Goal: Task Accomplishment & Management: Manage account settings

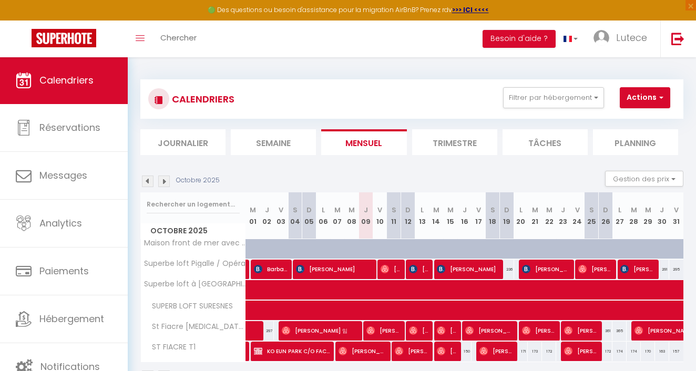
click at [149, 177] on img at bounding box center [148, 182] width 12 height 12
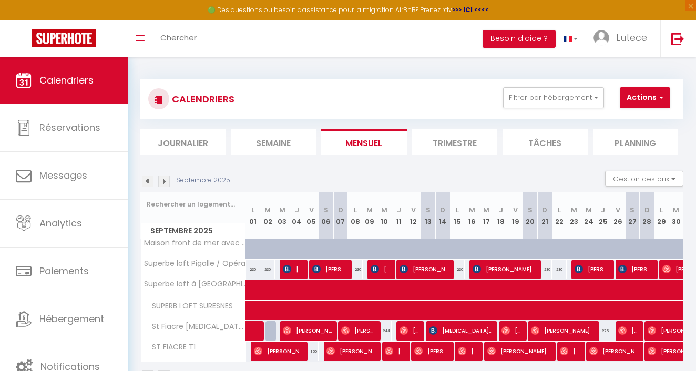
click at [164, 183] on img at bounding box center [164, 182] width 12 height 12
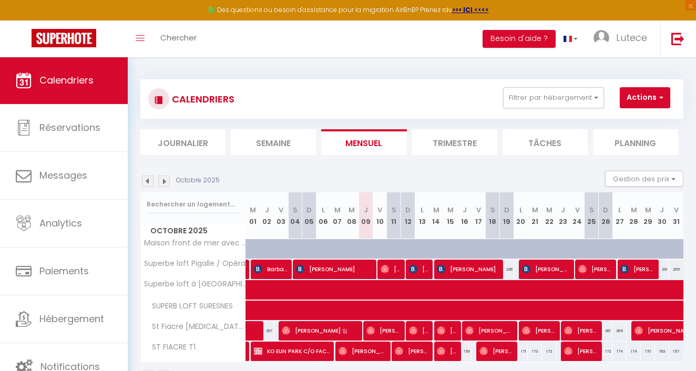
click at [146, 181] on img at bounding box center [148, 182] width 12 height 12
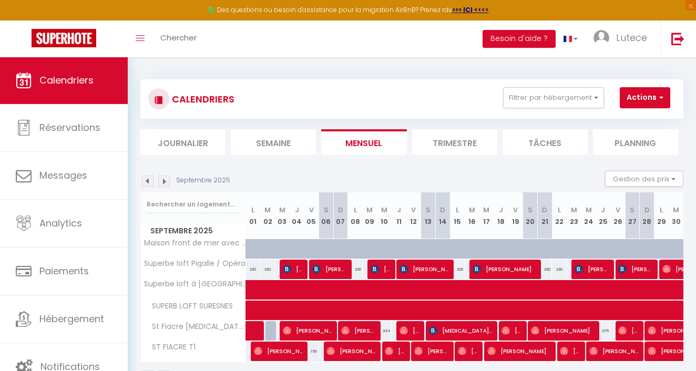
click at [534, 337] on span "[PERSON_NAME]" at bounding box center [563, 331] width 64 height 20
select select "OK"
select select "0"
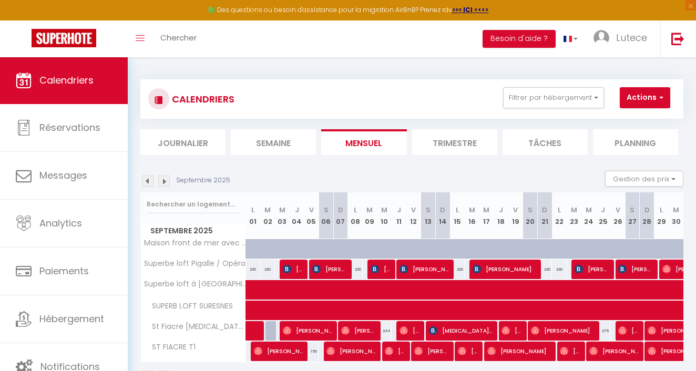
select select "1"
select select
select select "48088"
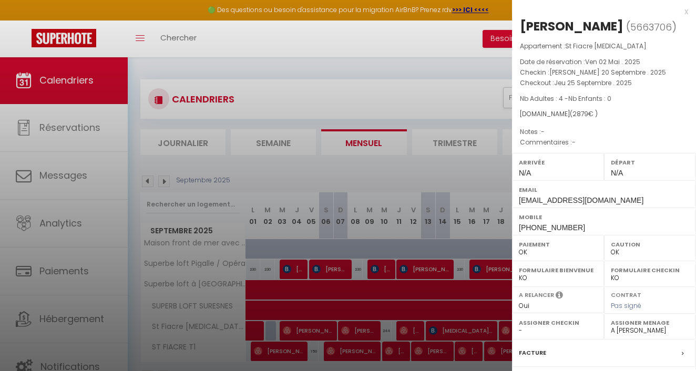
click at [383, 174] on div at bounding box center [348, 185] width 696 height 371
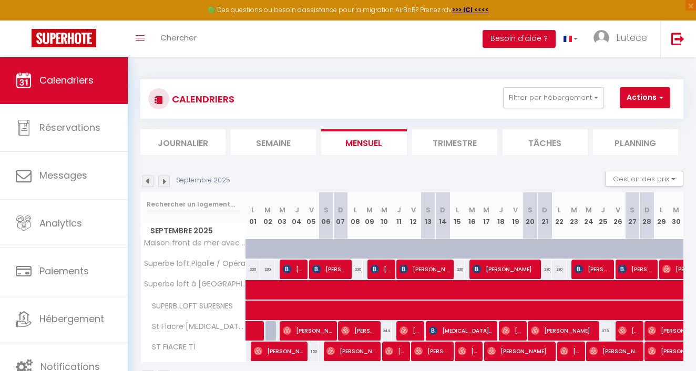
click at [659, 328] on span "[PERSON_NAME]" at bounding box center [696, 331] width 97 height 20
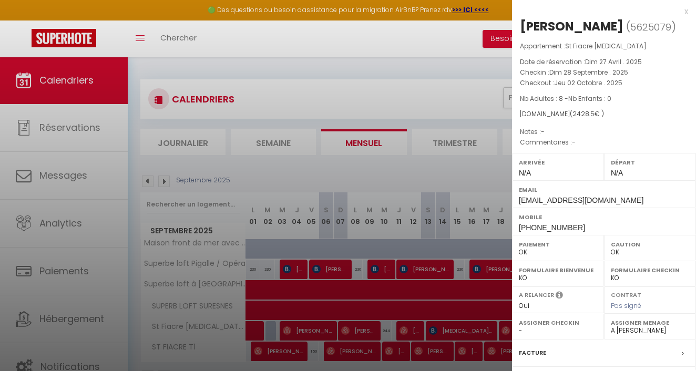
click at [459, 172] on div at bounding box center [348, 185] width 696 height 371
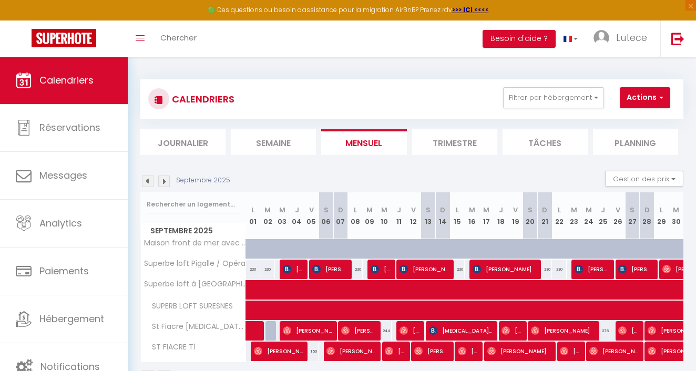
click at [591, 352] on img at bounding box center [593, 351] width 8 height 8
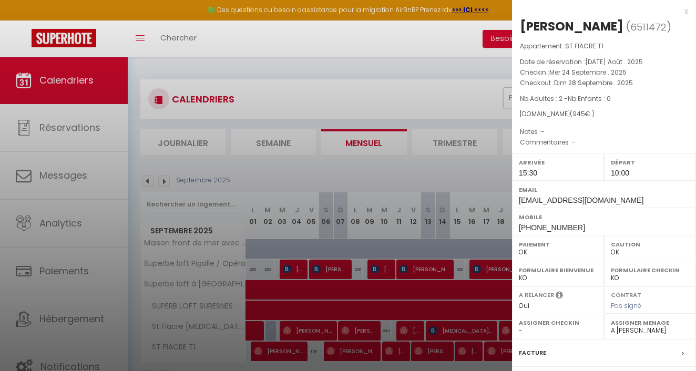
click at [446, 184] on div at bounding box center [348, 185] width 696 height 371
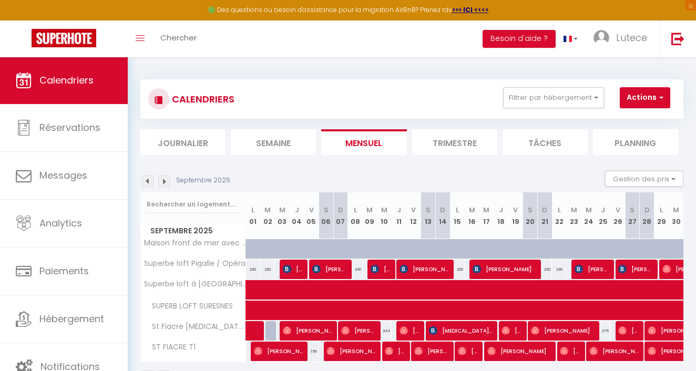
click at [491, 270] on span "[PERSON_NAME]" at bounding box center [505, 269] width 64 height 20
select select "KO"
select select "18586"
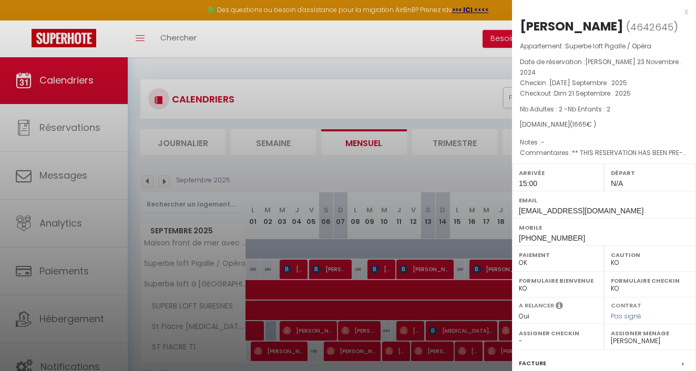
click at [465, 168] on div at bounding box center [348, 185] width 696 height 371
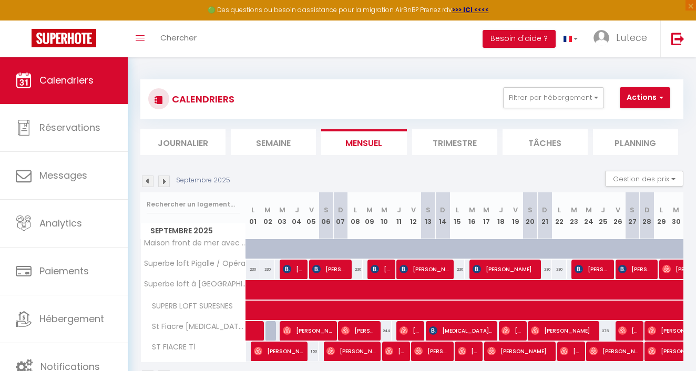
click at [572, 349] on span "[PERSON_NAME]" at bounding box center [569, 351] width 19 height 20
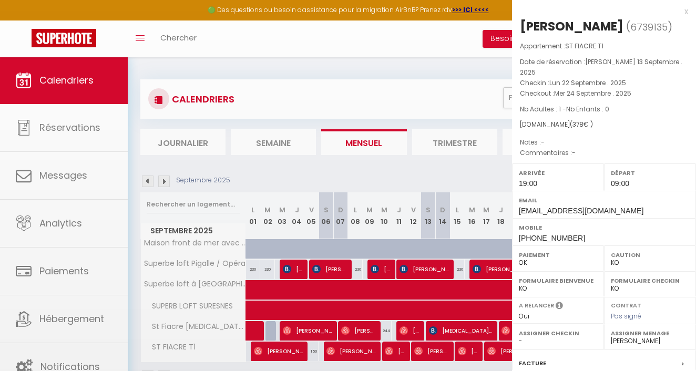
select select "OK"
select select "48088"
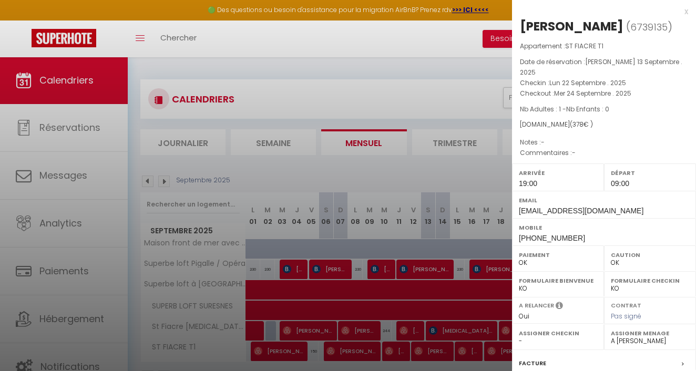
click at [453, 180] on div at bounding box center [348, 185] width 696 height 371
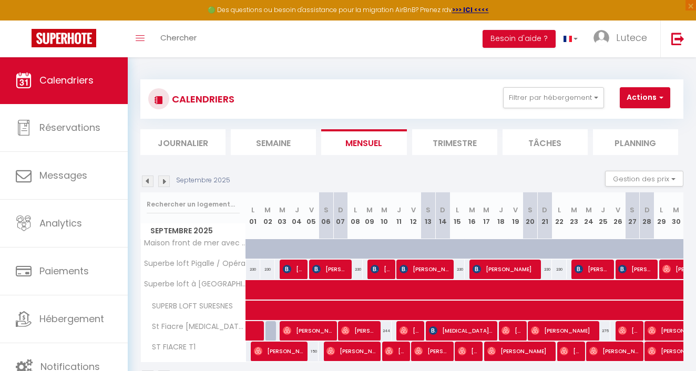
click at [562, 352] on img at bounding box center [564, 351] width 8 height 8
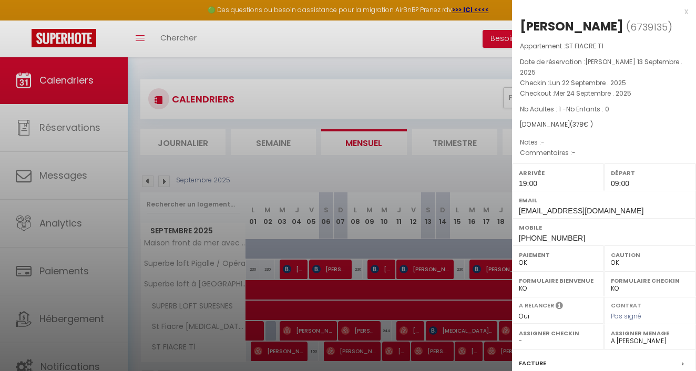
click at [462, 176] on div at bounding box center [348, 185] width 696 height 371
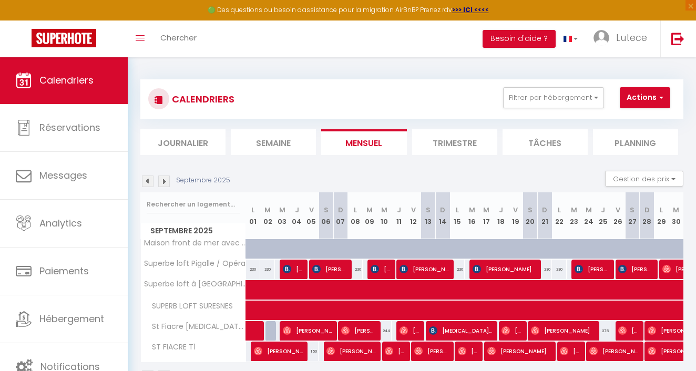
click at [594, 350] on img at bounding box center [593, 351] width 8 height 8
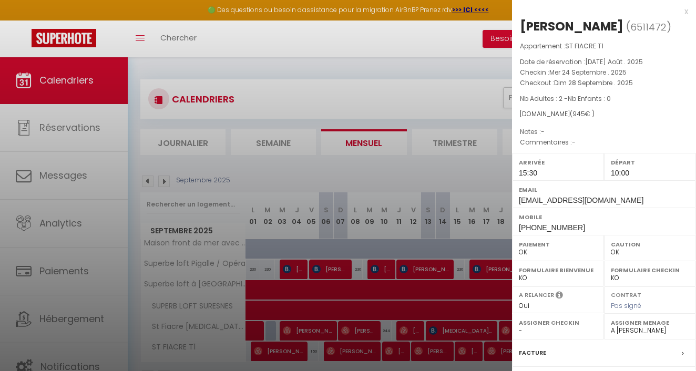
click at [481, 363] on div at bounding box center [348, 185] width 696 height 371
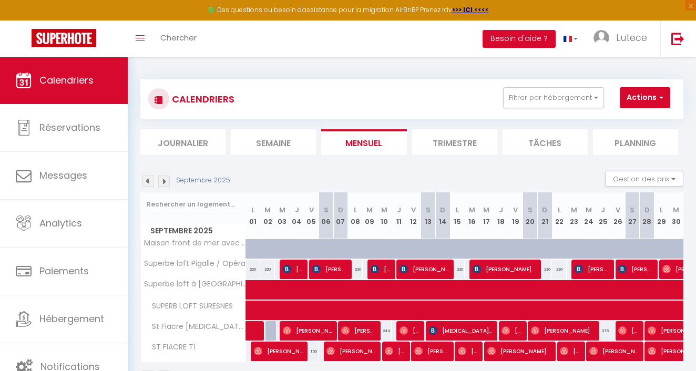
click at [582, 269] on img at bounding box center [579, 269] width 8 height 8
select select "KO"
select select "18586"
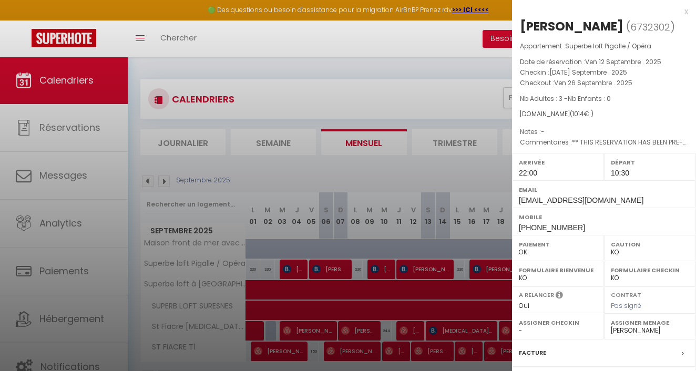
click at [393, 164] on div at bounding box center [348, 185] width 696 height 371
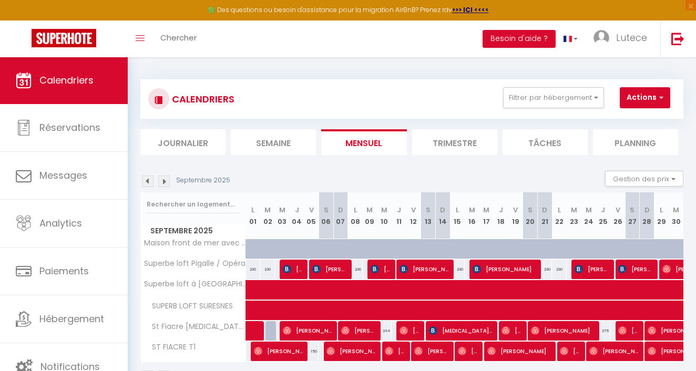
click at [162, 184] on img at bounding box center [164, 182] width 12 height 12
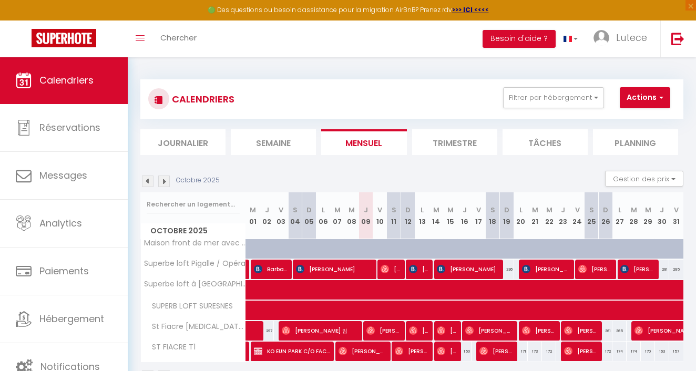
click at [321, 332] on span "[PERSON_NAME] 임" at bounding box center [320, 331] width 76 height 20
select select "OK"
select select
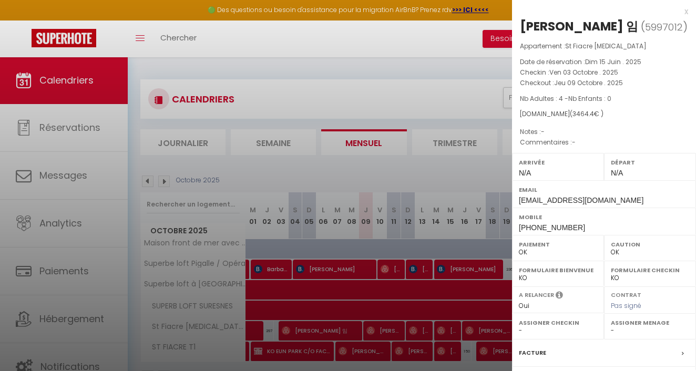
click at [328, 269] on div at bounding box center [348, 185] width 696 height 371
